Goal: Find specific fact: Find contact information

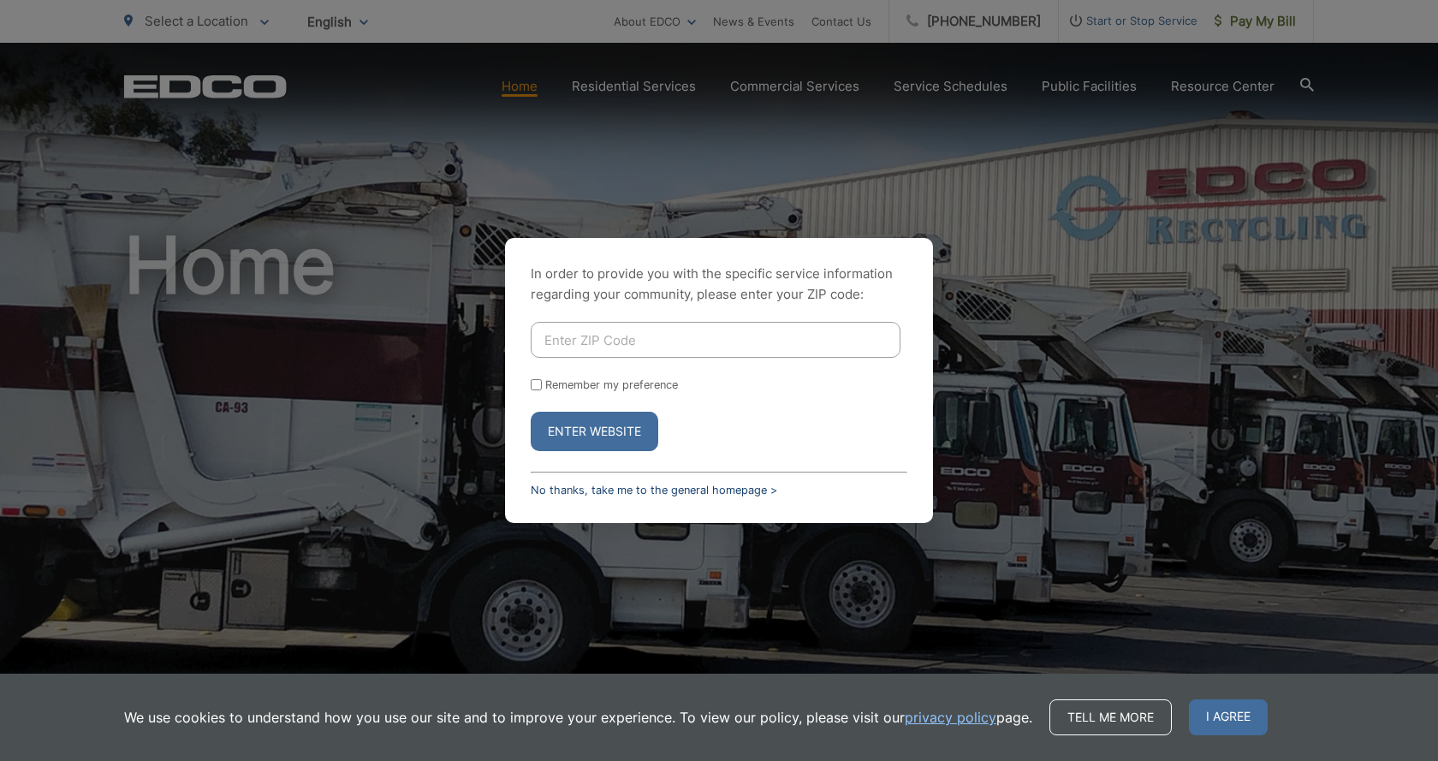
click at [715, 490] on link "No thanks, take me to the general homepage >" at bounding box center [654, 490] width 247 height 13
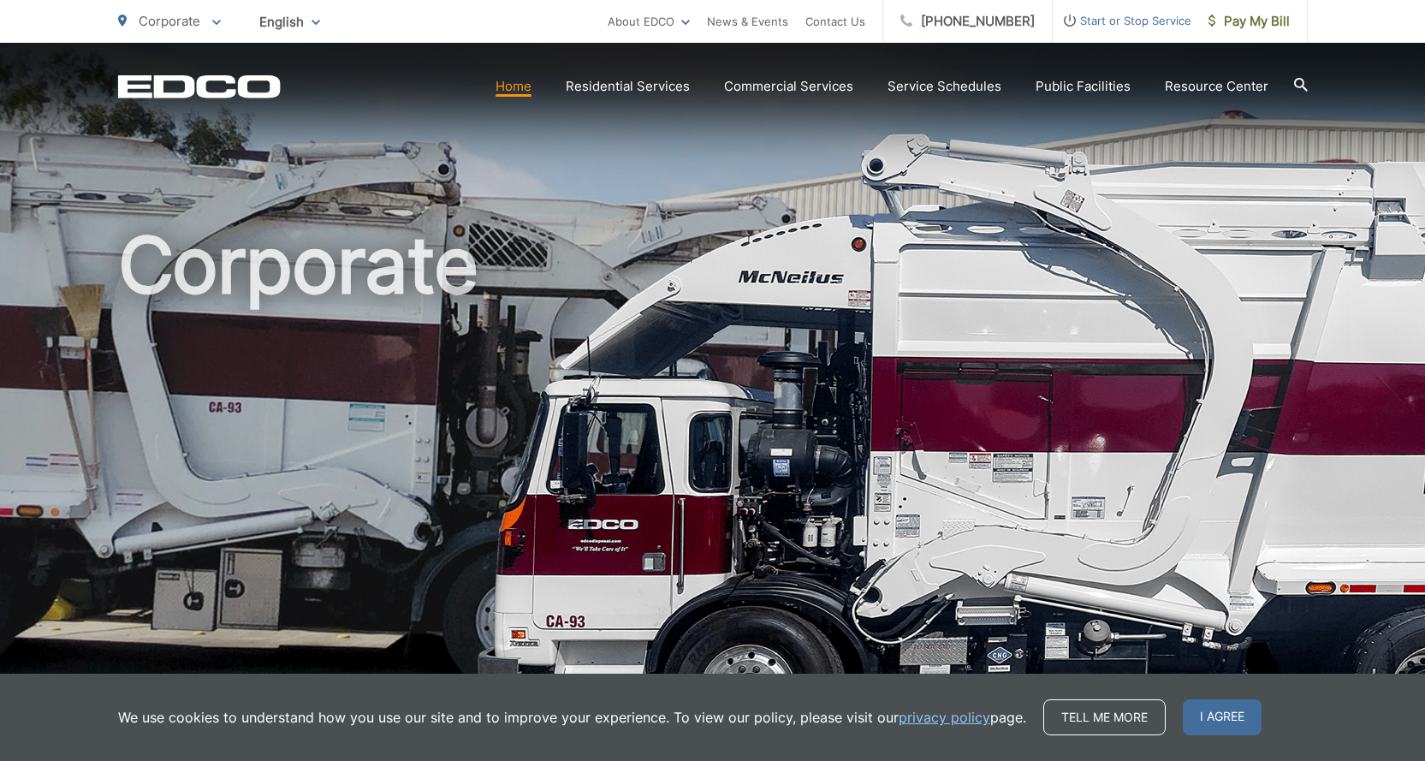
click at [1303, 85] on icon at bounding box center [1300, 85] width 14 height 14
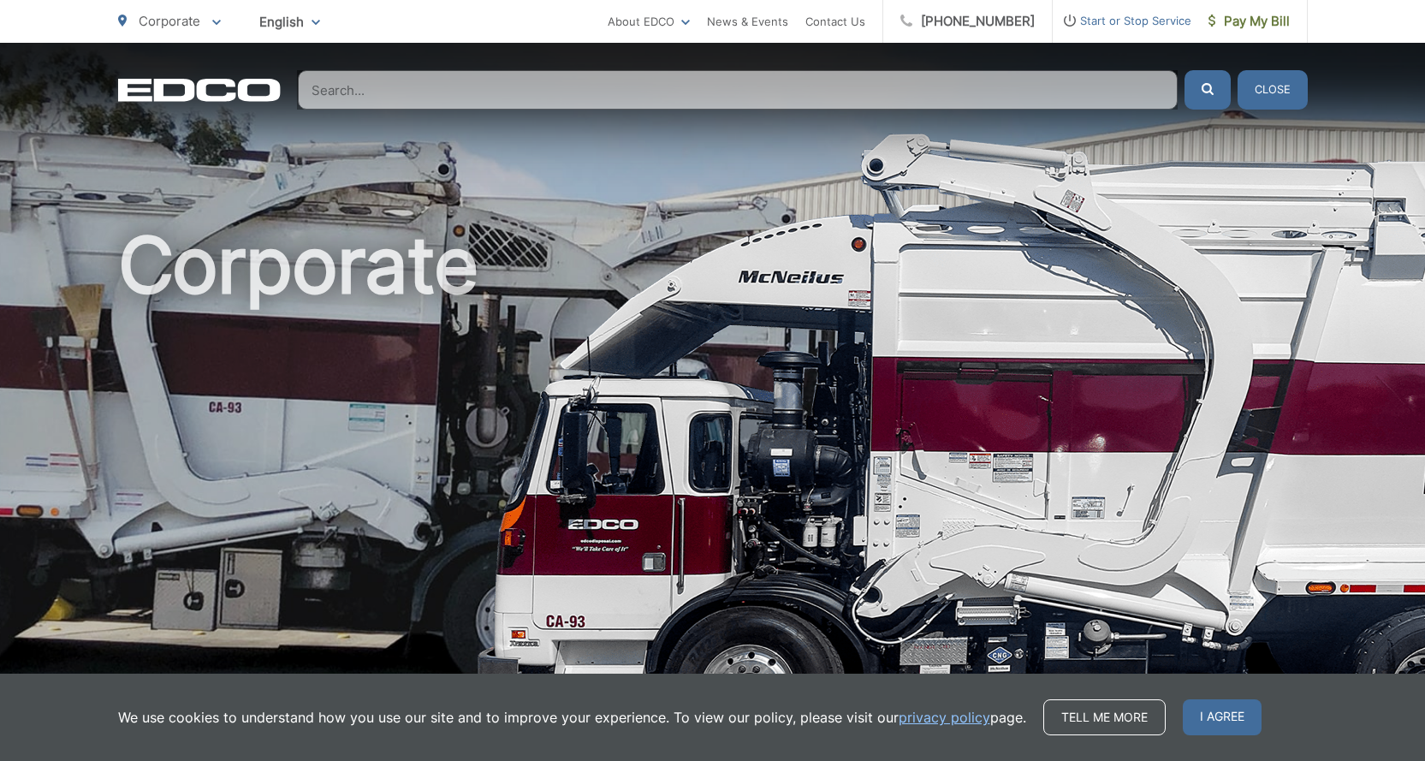
click at [345, 90] on input "Search" at bounding box center [738, 89] width 880 height 39
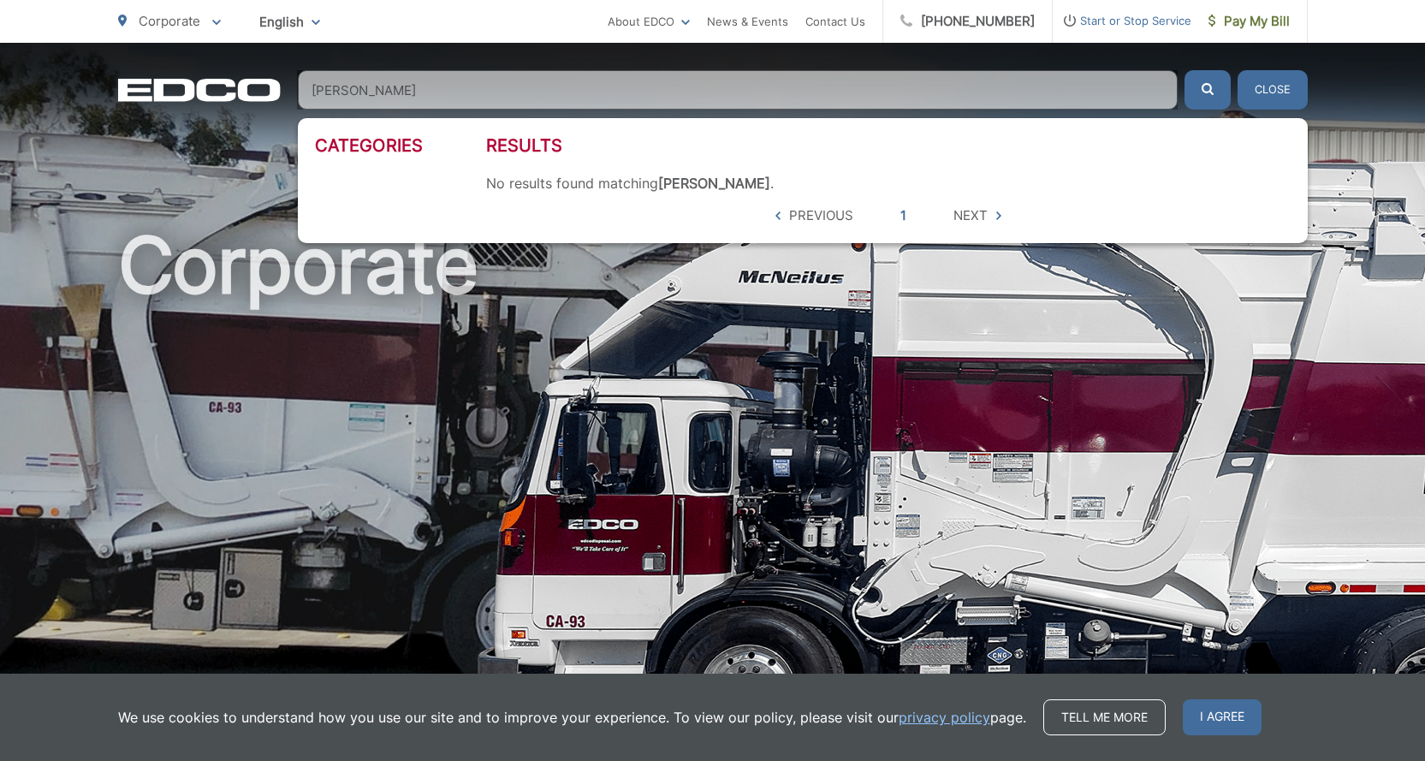
type input "[PERSON_NAME]"
click at [1185, 70] on button "submit" at bounding box center [1208, 89] width 46 height 39
